Goal: Task Accomplishment & Management: Use online tool/utility

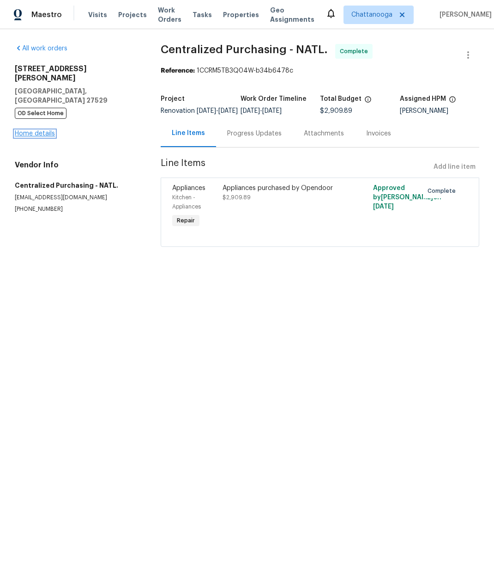
click at [49, 130] on link "Home details" at bounding box center [35, 133] width 40 height 6
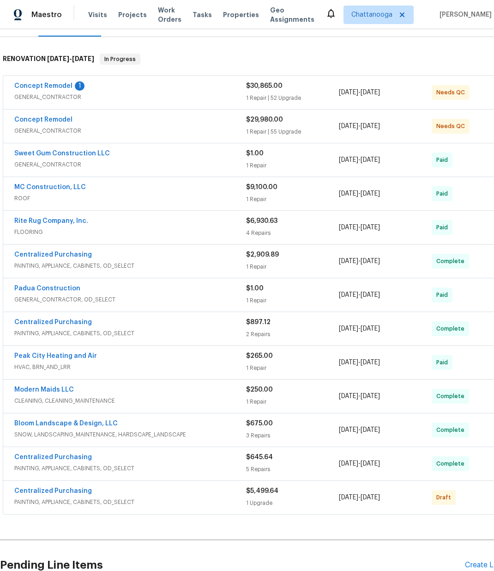
scroll to position [219, 0]
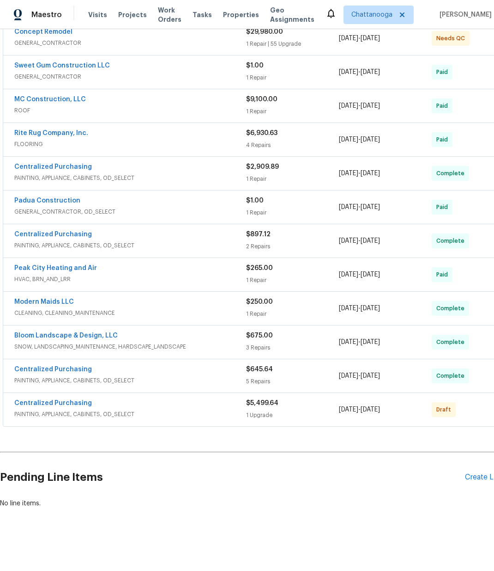
click at [182, 405] on div "Centralized Purchasing" at bounding box center [130, 403] width 232 height 11
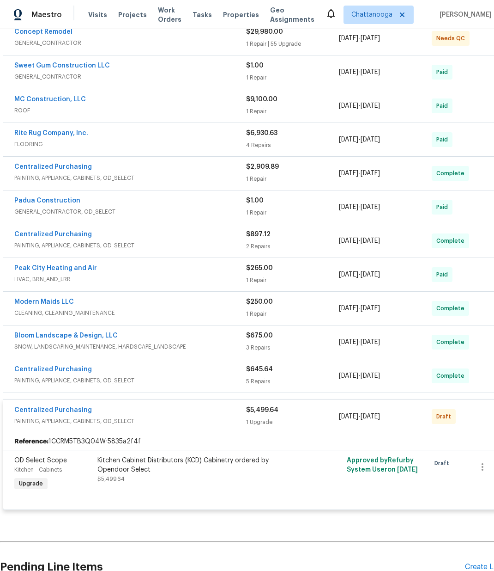
scroll to position [218, 0]
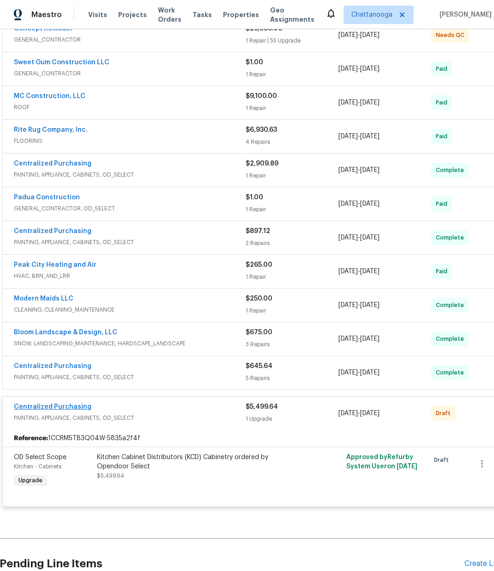
click at [74, 411] on div "Centralized Purchasing" at bounding box center [130, 407] width 232 height 11
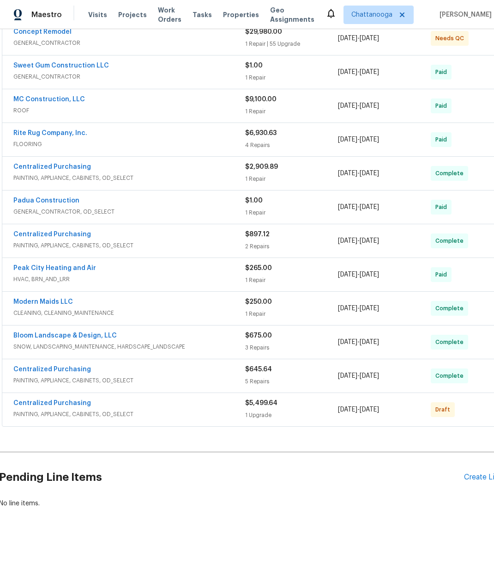
scroll to position [219, 1]
click at [74, 402] on link "Centralized Purchasing" at bounding box center [52, 403] width 78 height 6
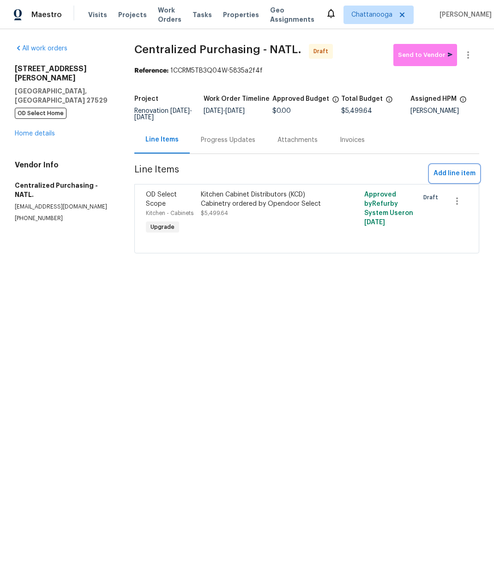
click at [459, 171] on span "Add line item" at bounding box center [455, 174] width 42 height 12
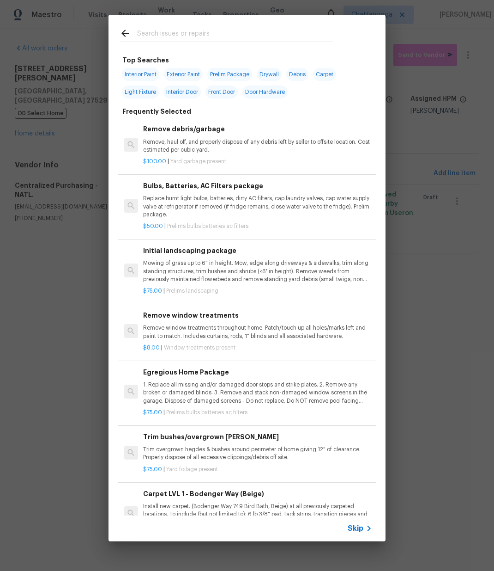
click at [214, 25] on div at bounding box center [227, 33] width 236 height 37
click at [215, 29] on input "text" at bounding box center [235, 35] width 196 height 14
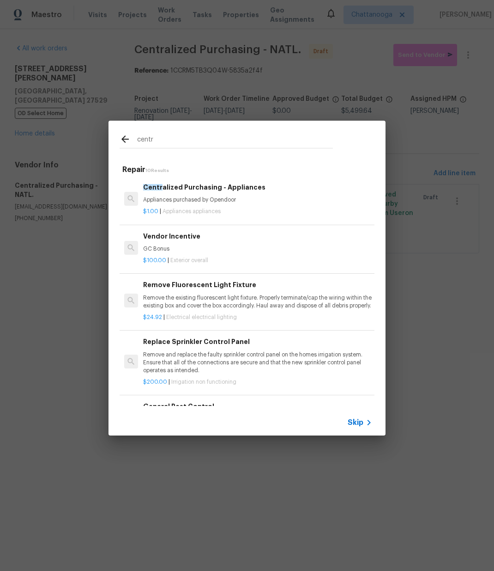
type input "centr"
click at [226, 207] on p "$1.00 | Appliances appliances" at bounding box center [257, 211] width 229 height 8
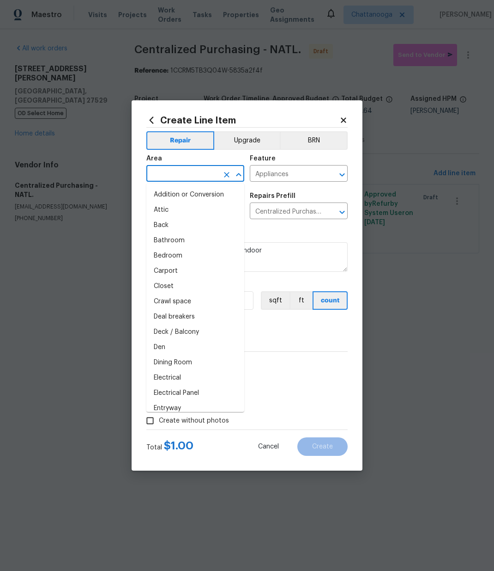
click at [206, 172] on input "text" at bounding box center [182, 174] width 72 height 14
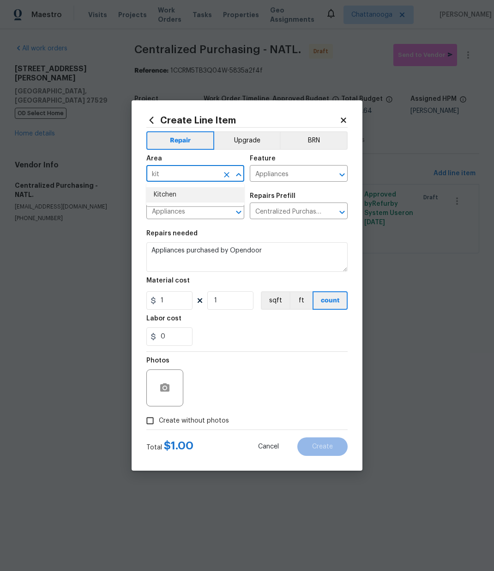
click at [190, 194] on li "Kitchen" at bounding box center [195, 194] width 98 height 15
type input "Kitchen"
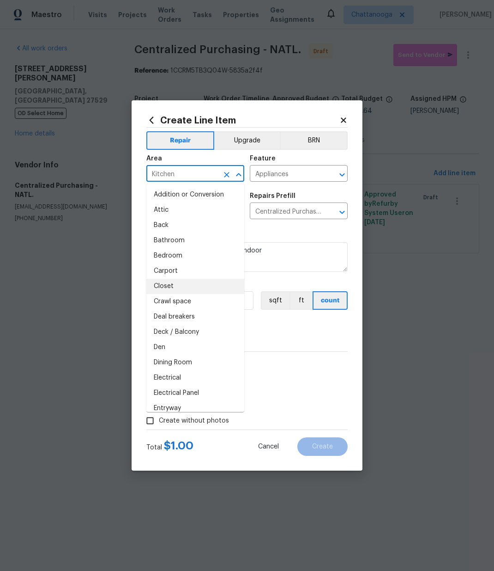
drag, startPoint x: 304, startPoint y: 329, endPoint x: 230, endPoint y: 312, distance: 75.5
click at [300, 328] on div "0" at bounding box center [246, 336] width 201 height 18
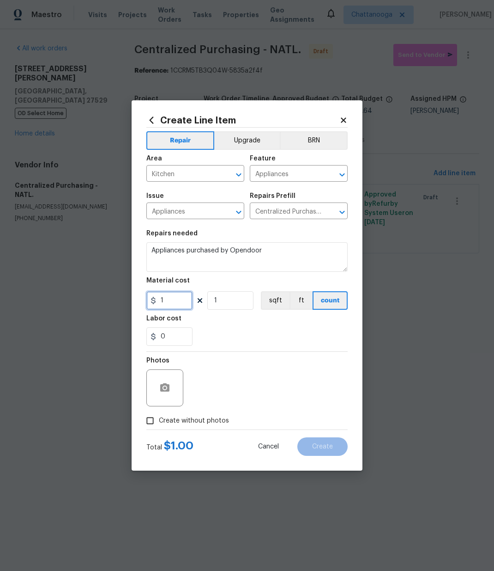
drag, startPoint x: 182, startPoint y: 301, endPoint x: 147, endPoint y: 297, distance: 34.9
click at [147, 297] on input "1" at bounding box center [169, 300] width 46 height 18
paste input "82.32"
type input "182.32"
click at [200, 415] on label "Create without photos" at bounding box center [185, 421] width 88 height 18
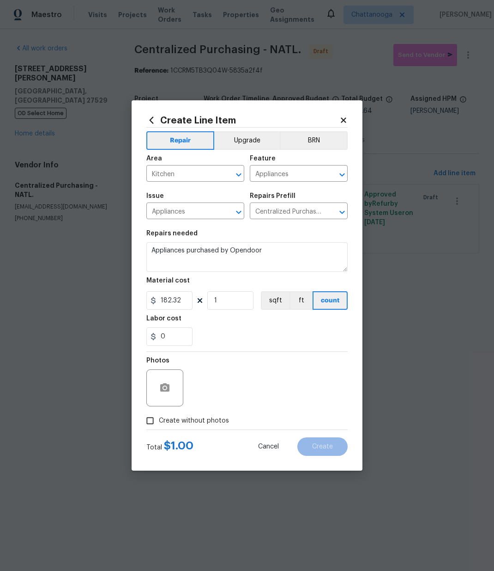
click at [159, 415] on input "Create without photos" at bounding box center [150, 421] width 18 height 18
checkbox input "true"
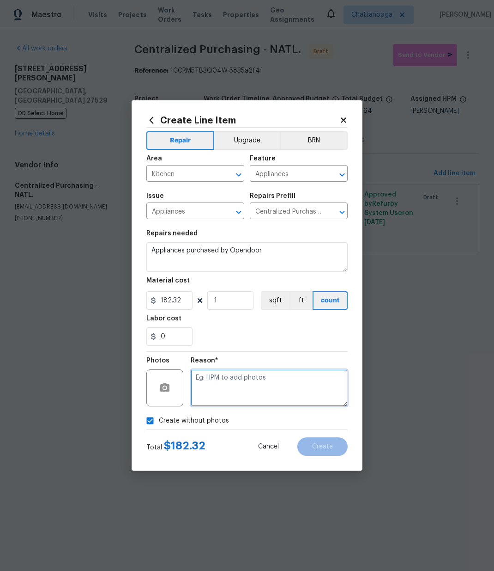
click at [211, 390] on textarea at bounding box center [269, 387] width 157 height 37
type textarea "N/A"
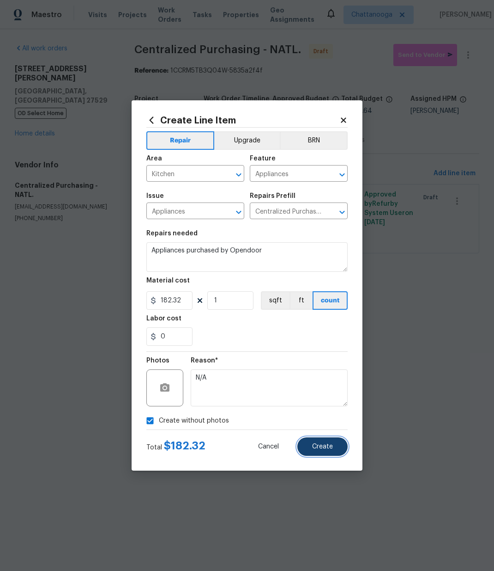
click at [322, 445] on span "Create" at bounding box center [322, 446] width 21 height 7
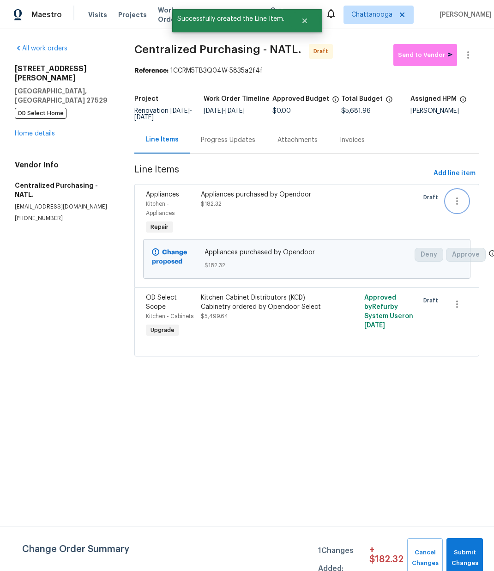
click at [461, 203] on icon "button" at bounding box center [457, 200] width 11 height 11
drag, startPoint x: 366, startPoint y: 202, endPoint x: 348, endPoint y: 204, distance: 18.6
click at [365, 202] on div at bounding box center [247, 285] width 494 height 571
drag, startPoint x: 337, startPoint y: 205, endPoint x: 333, endPoint y: 206, distance: 4.8
click at [282, 221] on div "Appliances purchased by Opendoor $182.32" at bounding box center [266, 213] width 136 height 52
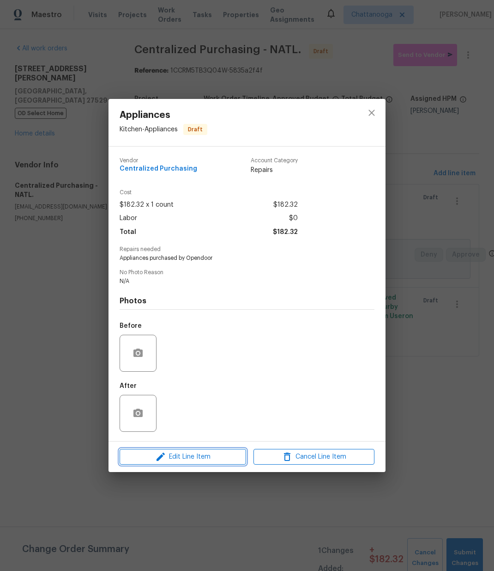
click at [209, 462] on span "Edit Line Item" at bounding box center [182, 457] width 121 height 12
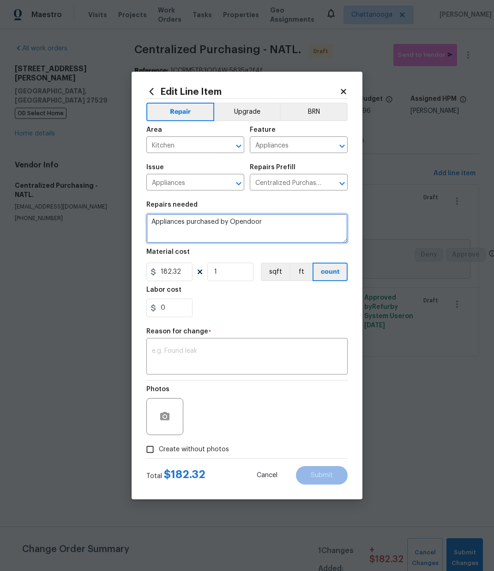
click at [279, 225] on textarea "Appliances purchased by Opendoor" at bounding box center [246, 228] width 201 height 30
type textarea "Appliances purchased by Opendoor. (Difference in price for range exchange)"
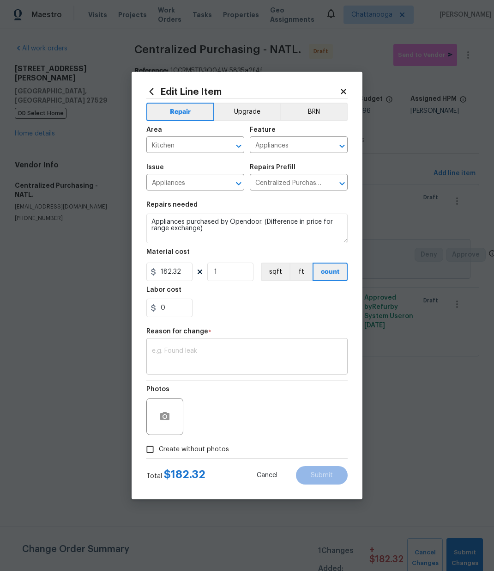
click at [252, 361] on textarea at bounding box center [247, 356] width 190 height 19
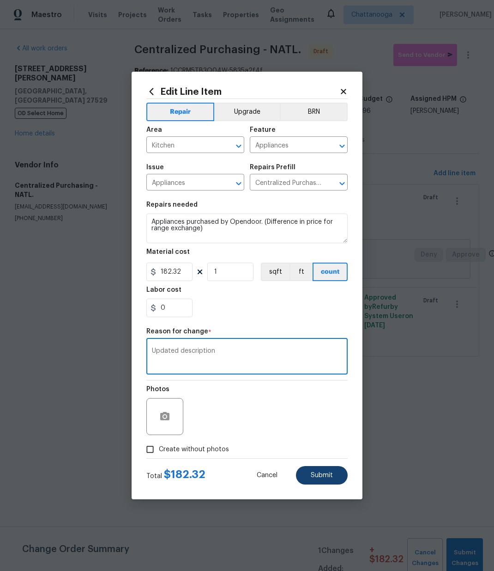
type textarea "Updated description"
click at [318, 471] on button "Submit" at bounding box center [322, 475] width 52 height 18
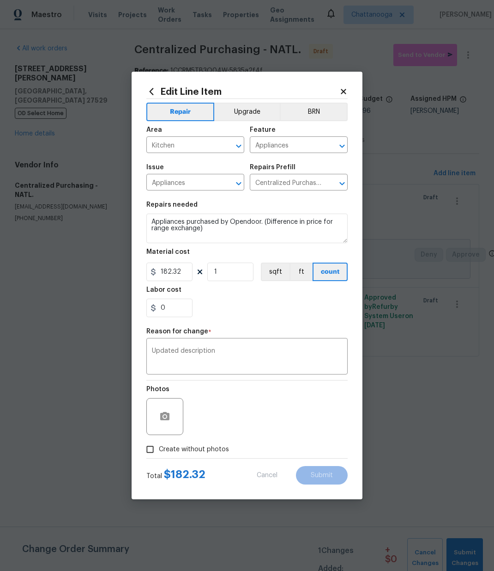
type textarea "Appliances purchased by Opendoor"
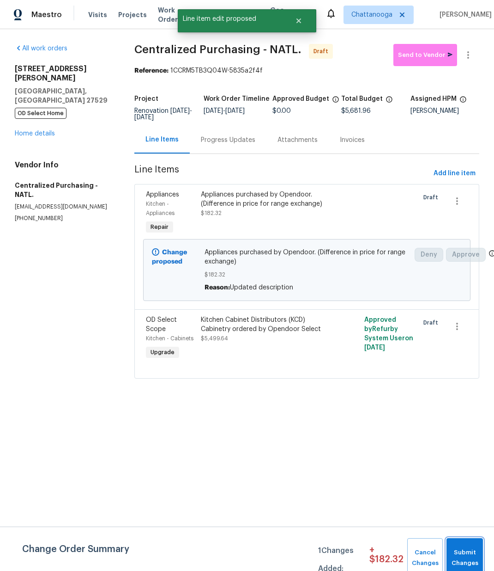
click at [464, 551] on span "Submit Changes" at bounding box center [464, 557] width 27 height 21
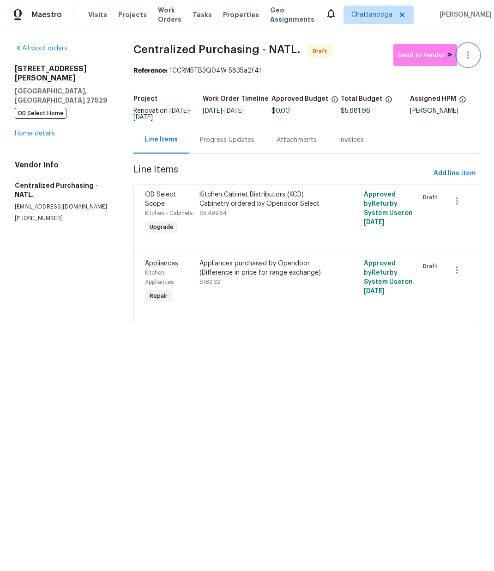
click at [468, 52] on icon "button" at bounding box center [469, 54] width 2 height 7
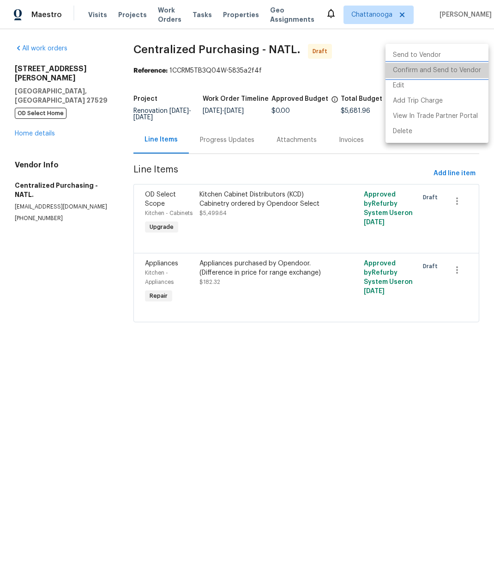
click at [438, 74] on li "Confirm and Send to Vendor" at bounding box center [437, 70] width 103 height 15
